Goal: Task Accomplishment & Management: Use online tool/utility

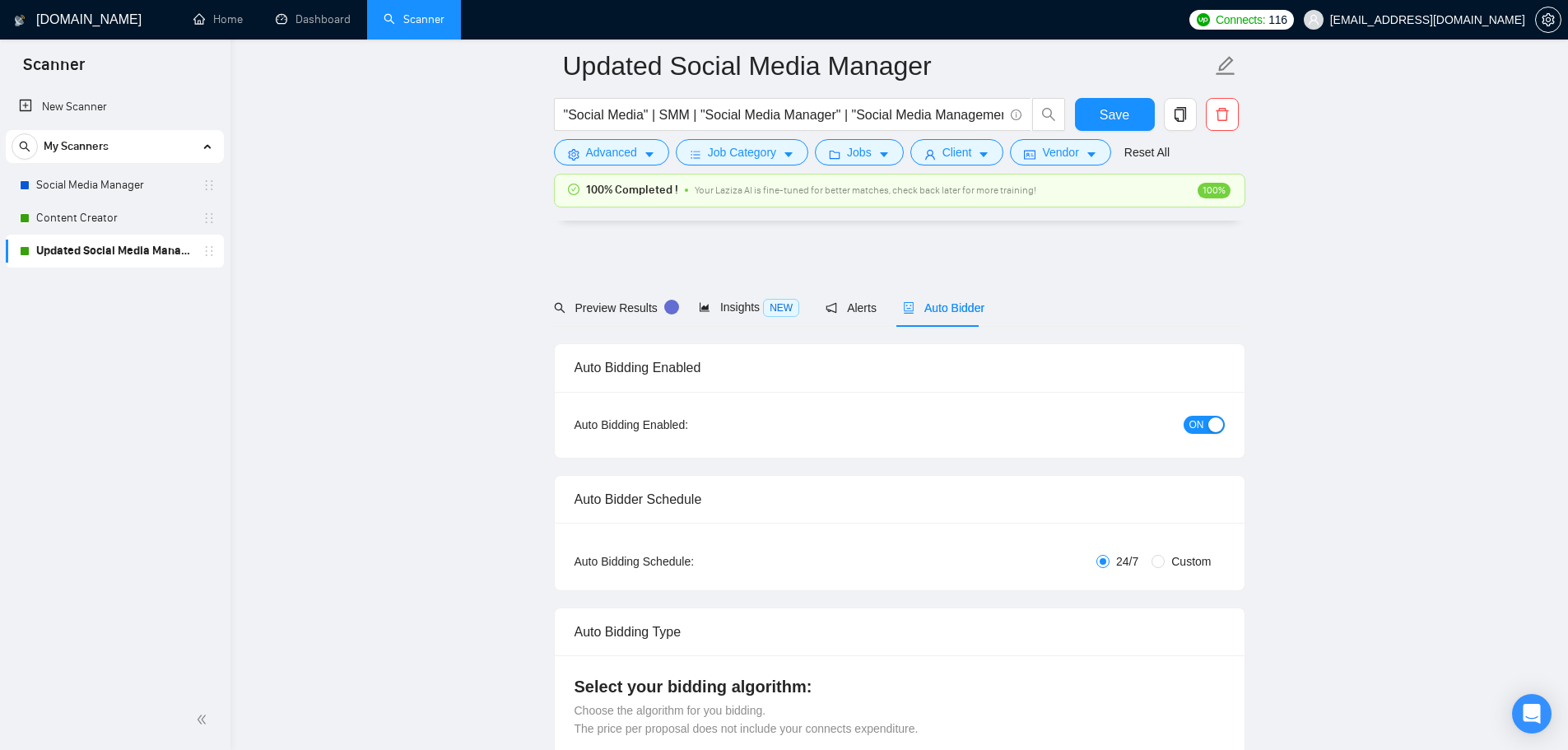
scroll to position [4448, 0]
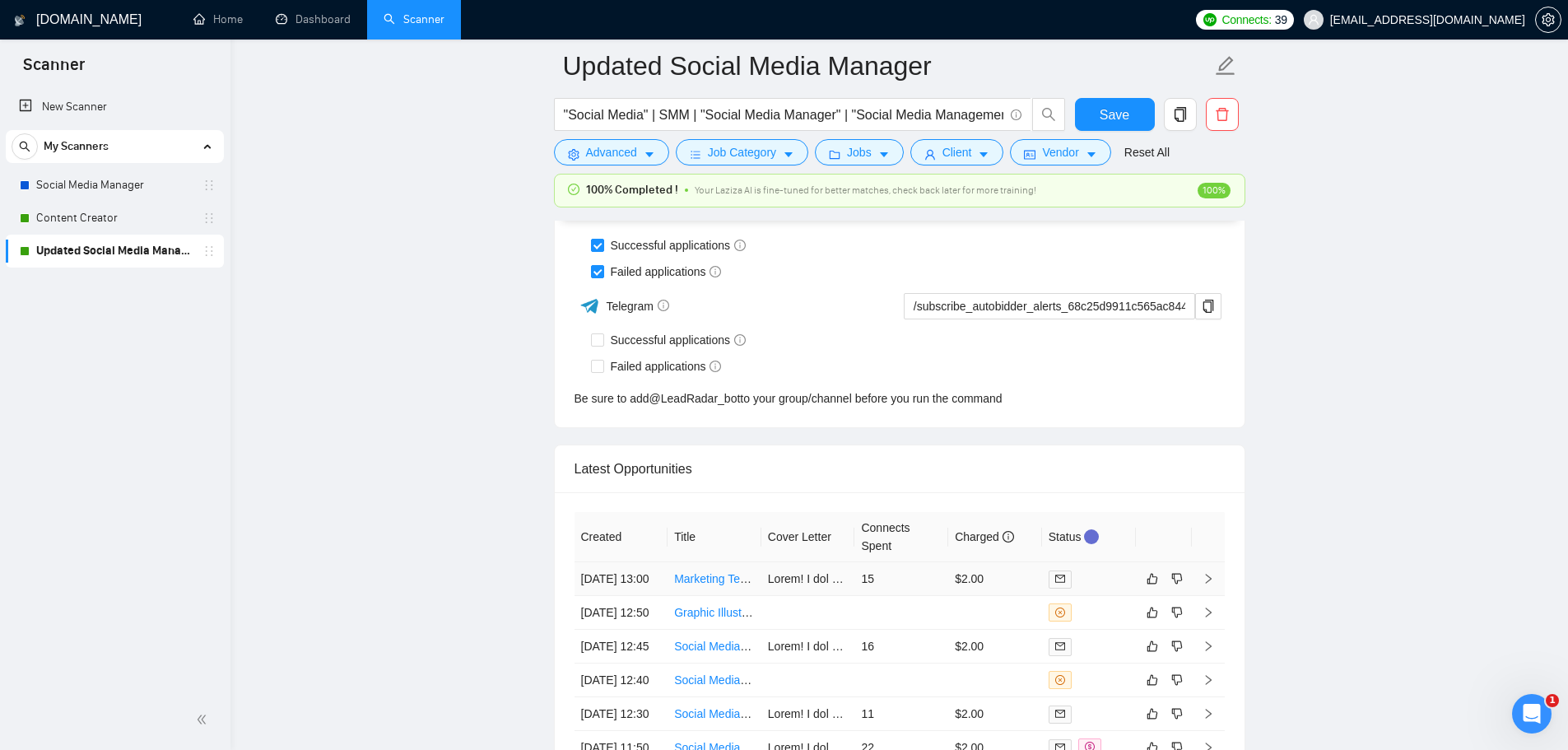
click at [886, 596] on td "15" at bounding box center [901, 579] width 94 height 34
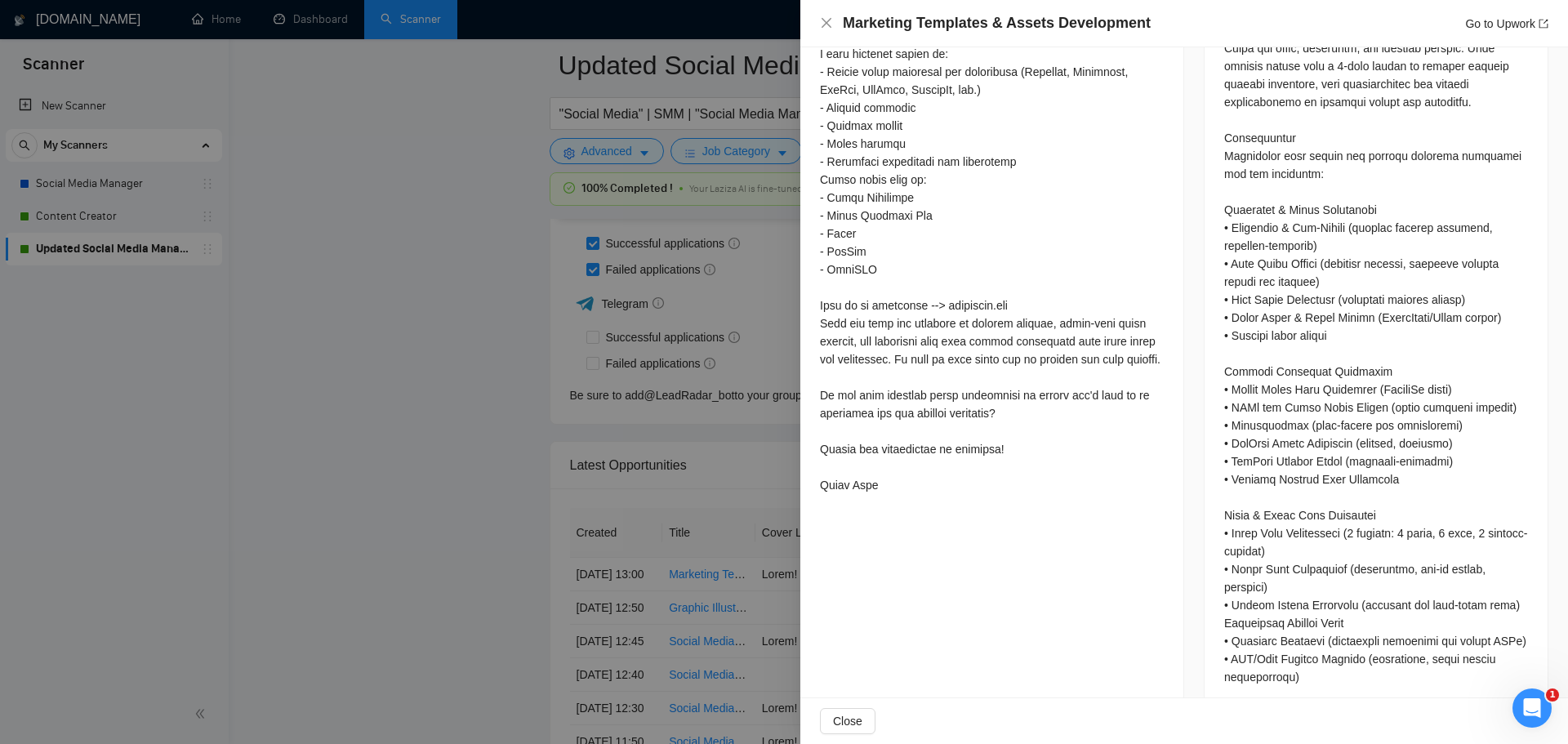
scroll to position [979, 0]
